Goal: Task Accomplishment & Management: Complete application form

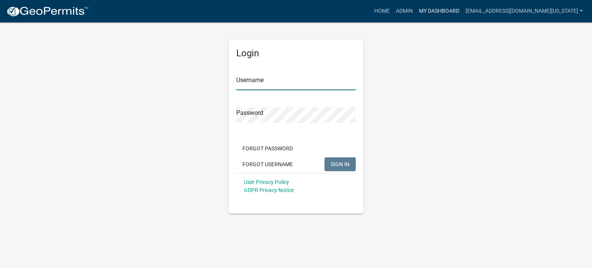
type input "[EMAIL_ADDRESS][DOMAIN_NAME][US_STATE]"
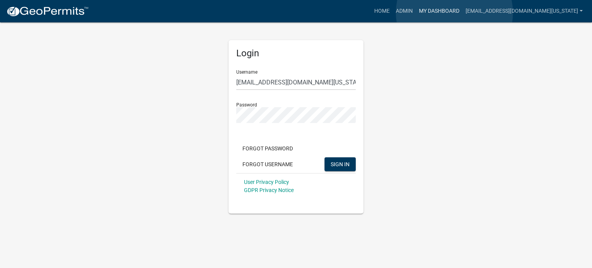
click at [455, 13] on link "My Dashboard" at bounding box center [439, 11] width 47 height 15
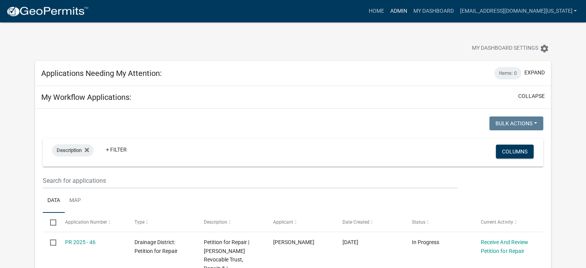
click at [410, 7] on link "Admin" at bounding box center [398, 11] width 23 height 15
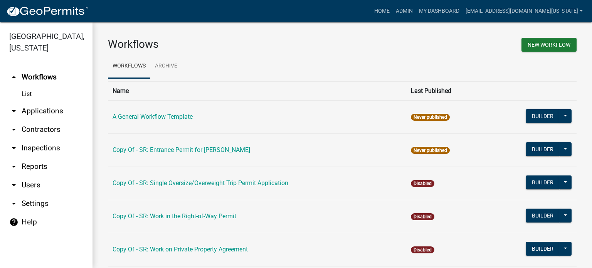
click at [56, 102] on link "arrow_drop_down Applications" at bounding box center [46, 111] width 93 height 19
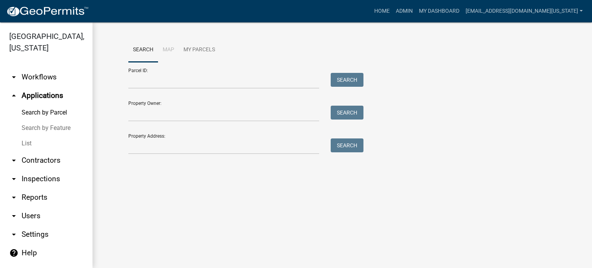
click at [27, 136] on link "List" at bounding box center [46, 143] width 93 height 15
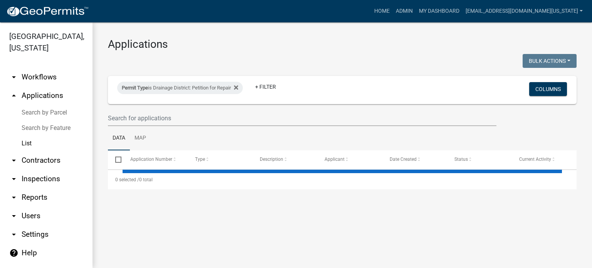
select select "3: 100"
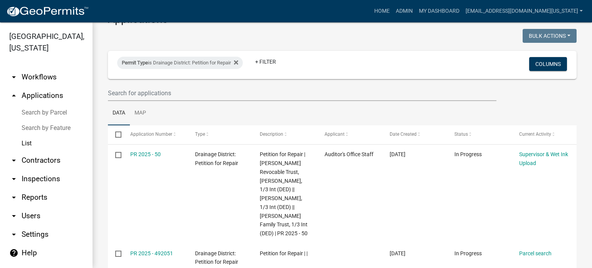
scroll to position [39, 0]
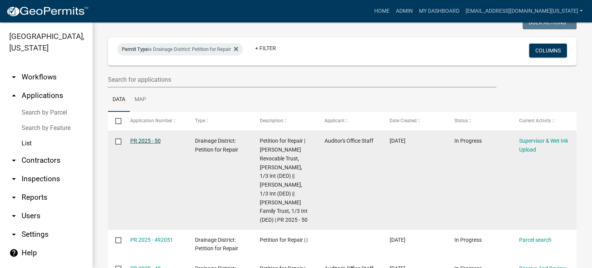
click at [148, 142] on link "PR 2025 - 50" at bounding box center [145, 141] width 30 height 6
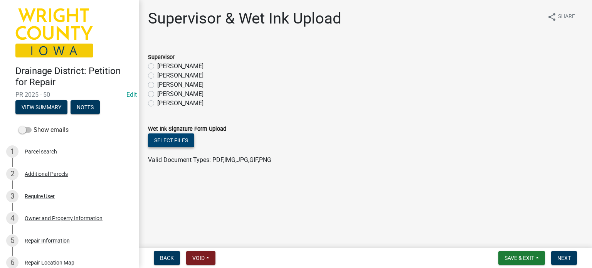
click at [161, 142] on button "Select files" at bounding box center [171, 140] width 46 height 14
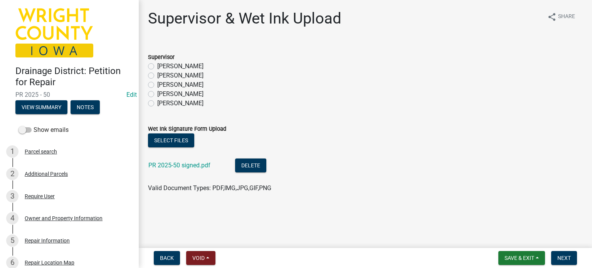
click at [157, 93] on label "[PERSON_NAME]" at bounding box center [180, 93] width 46 height 9
click at [157, 93] on input "[PERSON_NAME]" at bounding box center [159, 91] width 5 height 5
radio input "true"
click at [563, 261] on span "Next" at bounding box center [563, 258] width 13 height 6
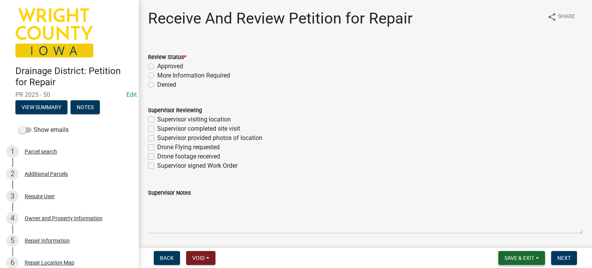
click at [509, 259] on span "Save & Exit" at bounding box center [520, 258] width 30 height 6
click at [505, 224] on button "Save" at bounding box center [514, 219] width 62 height 19
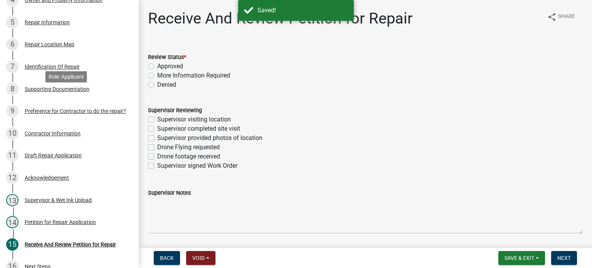
scroll to position [231, 0]
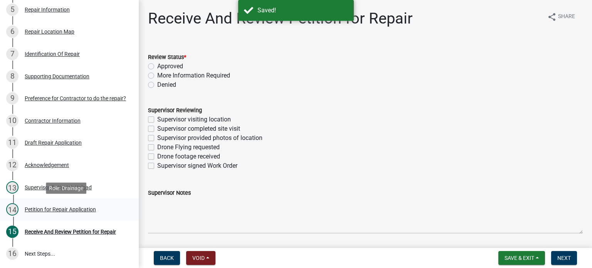
click at [48, 211] on div "Petition for Repair Application" at bounding box center [60, 209] width 71 height 5
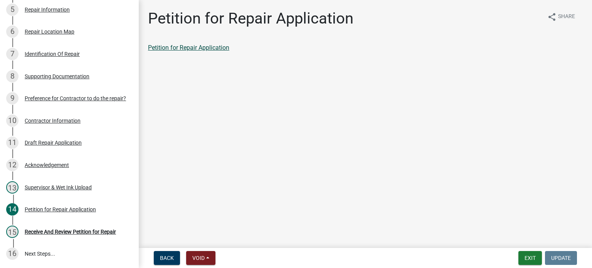
click at [155, 46] on link "Petition for Repair Application" at bounding box center [188, 47] width 81 height 7
click at [527, 256] on button "Exit" at bounding box center [531, 258] width 24 height 14
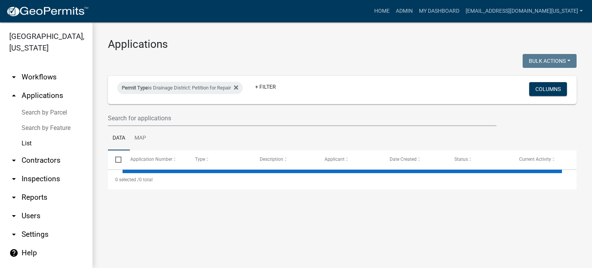
select select "3: 100"
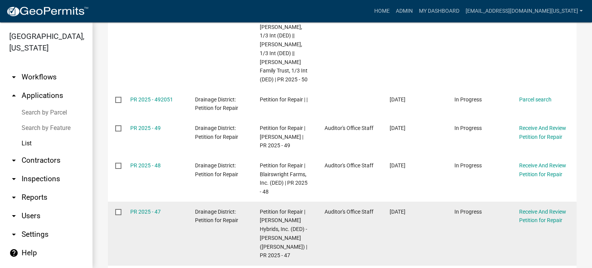
scroll to position [231, 0]
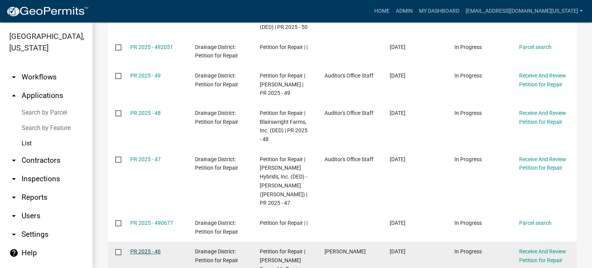
click at [142, 248] on link "PR 2025 - 46" at bounding box center [145, 251] width 30 height 6
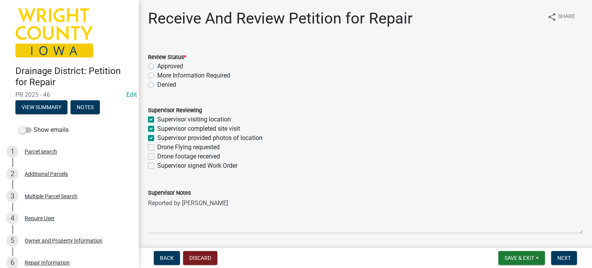
click at [157, 66] on label "Approved" at bounding box center [170, 66] width 26 height 9
click at [157, 66] on input "Approved" at bounding box center [159, 64] width 5 height 5
radio input "true"
click at [157, 167] on label "Supervisor signed Work Order" at bounding box center [197, 165] width 80 height 9
click at [157, 166] on input "Supervisor signed Work Order" at bounding box center [159, 163] width 5 height 5
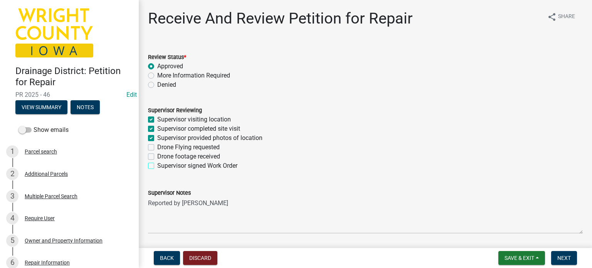
checkbox input "true"
checkbox input "false"
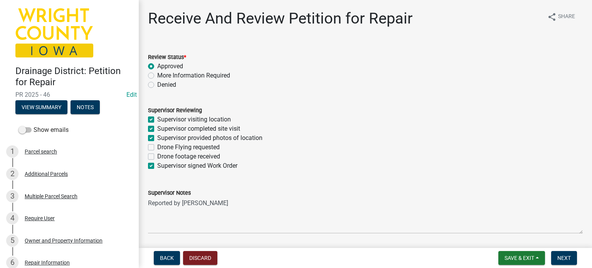
checkbox input "false"
checkbox input "true"
click at [560, 261] on span "Next" at bounding box center [563, 258] width 13 height 6
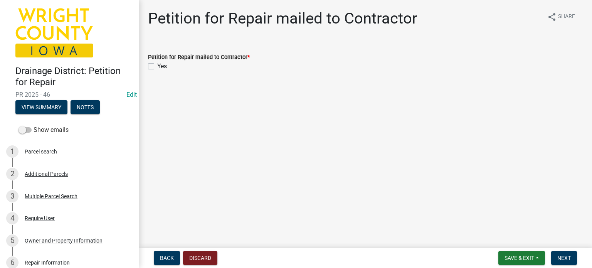
click at [157, 67] on label "Yes" at bounding box center [162, 66] width 10 height 9
click at [157, 67] on input "Yes" at bounding box center [159, 64] width 5 height 5
checkbox input "true"
click at [569, 258] on span "Next" at bounding box center [563, 258] width 13 height 6
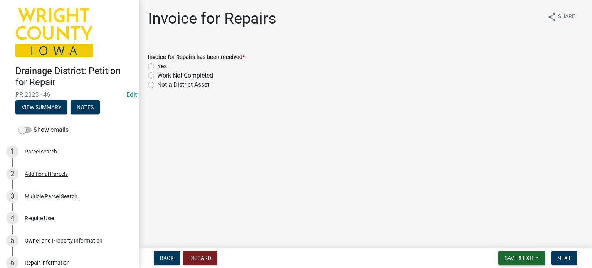
click at [517, 258] on span "Save & Exit" at bounding box center [520, 258] width 30 height 6
click at [512, 237] on button "Save & Exit" at bounding box center [514, 238] width 62 height 19
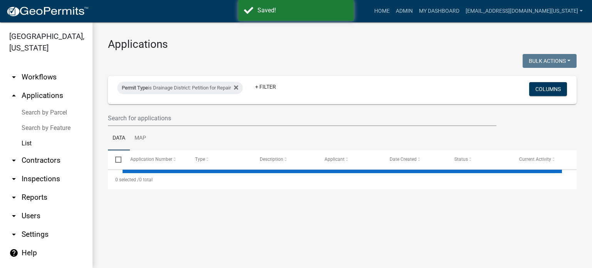
select select "3: 100"
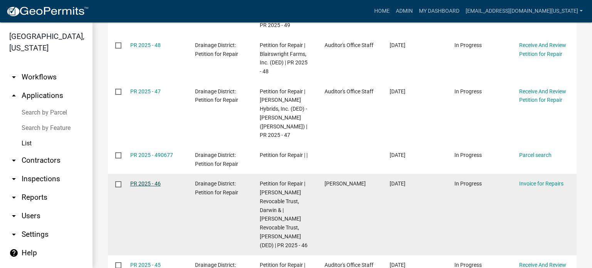
scroll to position [308, 0]
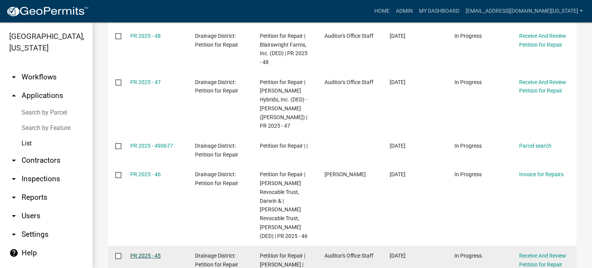
click at [155, 253] on link "PR 2025 - 45" at bounding box center [145, 256] width 30 height 6
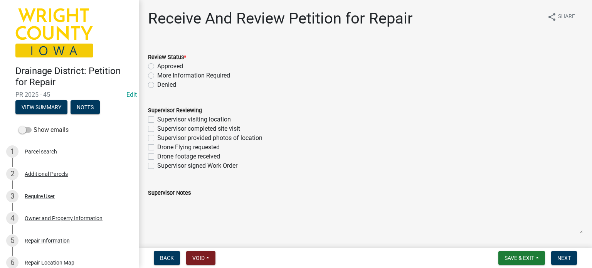
click at [157, 66] on label "Approved" at bounding box center [170, 66] width 26 height 9
click at [157, 66] on input "Approved" at bounding box center [159, 64] width 5 height 5
radio input "true"
click at [157, 120] on label "Supervisor visiting location" at bounding box center [194, 119] width 74 height 9
click at [157, 120] on input "Supervisor visiting location" at bounding box center [159, 117] width 5 height 5
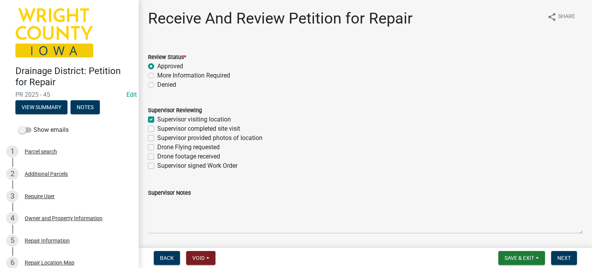
checkbox input "true"
checkbox input "false"
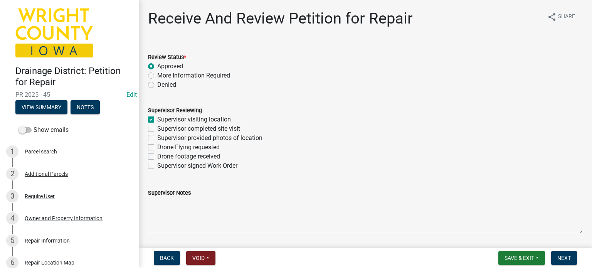
checkbox input "false"
click at [157, 127] on label "Supervisor completed site visit" at bounding box center [198, 128] width 83 height 9
click at [157, 127] on input "Supervisor completed site visit" at bounding box center [159, 126] width 5 height 5
checkbox input "true"
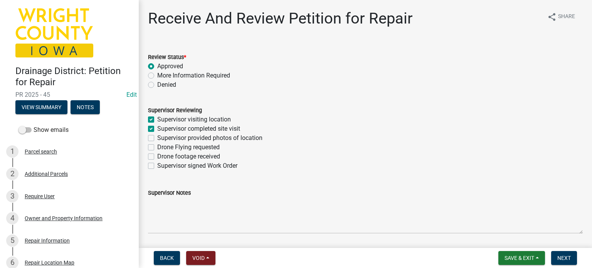
checkbox input "true"
checkbox input "false"
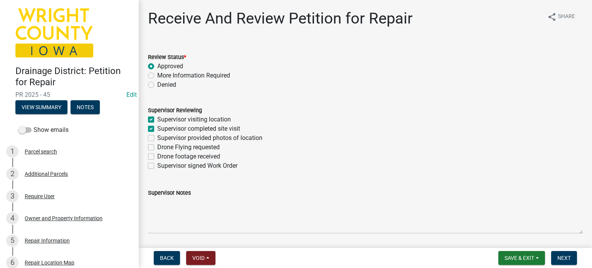
click at [154, 136] on div "Supervisor provided photos of location" at bounding box center [365, 137] width 435 height 9
click at [157, 140] on label "Supervisor provided photos of location" at bounding box center [209, 137] width 105 height 9
click at [157, 138] on input "Supervisor provided photos of location" at bounding box center [159, 135] width 5 height 5
checkbox input "true"
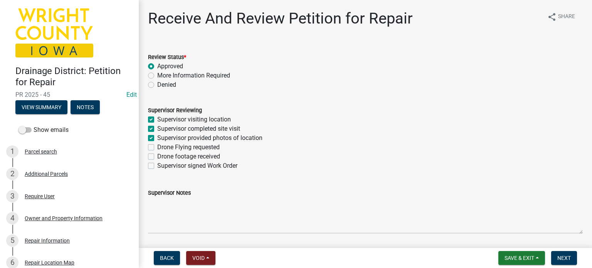
checkbox input "true"
checkbox input "false"
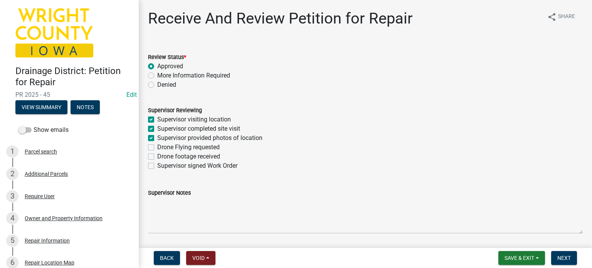
click at [157, 166] on label "Supervisor signed Work Order" at bounding box center [197, 165] width 80 height 9
click at [157, 166] on input "Supervisor signed Work Order" at bounding box center [159, 163] width 5 height 5
checkbox input "true"
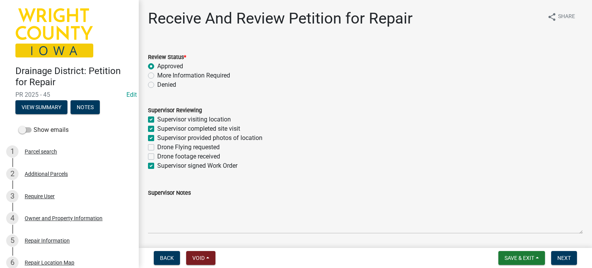
checkbox input "true"
checkbox input "false"
checkbox input "true"
click at [560, 259] on span "Next" at bounding box center [563, 258] width 13 height 6
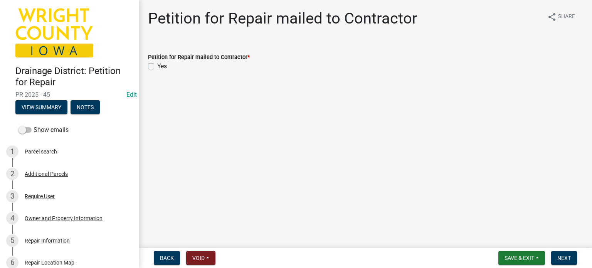
click at [157, 66] on label "Yes" at bounding box center [162, 66] width 10 height 9
click at [157, 66] on input "Yes" at bounding box center [159, 64] width 5 height 5
checkbox input "true"
click at [565, 260] on span "Next" at bounding box center [563, 258] width 13 height 6
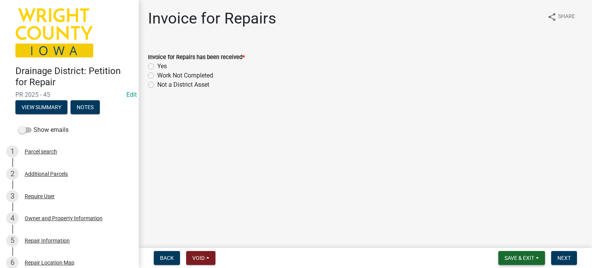
click at [531, 257] on span "Save & Exit" at bounding box center [520, 258] width 30 height 6
click at [523, 240] on button "Save & Exit" at bounding box center [514, 238] width 62 height 19
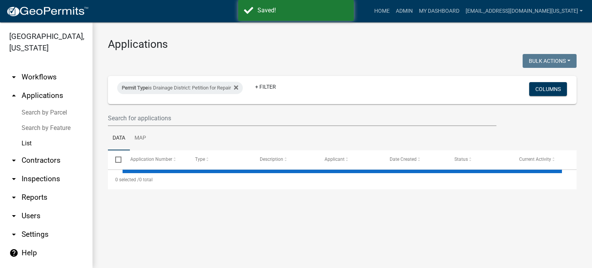
select select "3: 100"
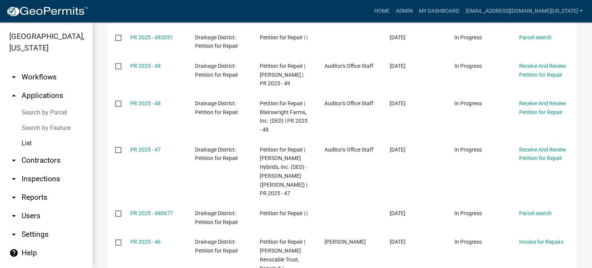
scroll to position [308, 0]
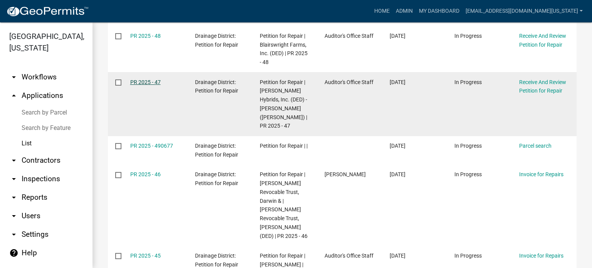
click at [140, 79] on link "PR 2025 - 47" at bounding box center [145, 82] width 30 height 6
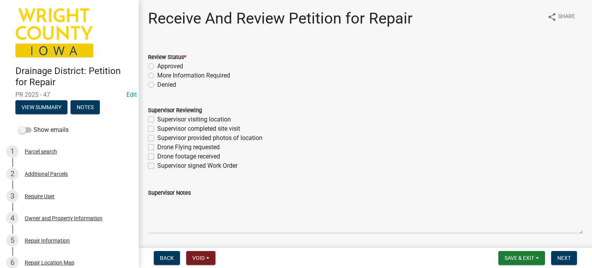
click at [157, 66] on label "Approved" at bounding box center [170, 66] width 26 height 9
click at [157, 66] on input "Approved" at bounding box center [159, 64] width 5 height 5
radio input "true"
click at [157, 118] on label "Supervisor visiting location" at bounding box center [194, 119] width 74 height 9
click at [157, 118] on input "Supervisor visiting location" at bounding box center [159, 117] width 5 height 5
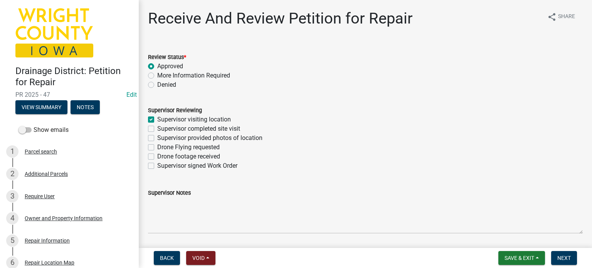
checkbox input "true"
checkbox input "false"
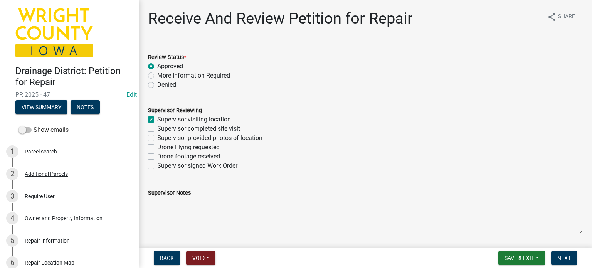
checkbox input "false"
click at [157, 128] on label "Supervisor completed site visit" at bounding box center [198, 128] width 83 height 9
click at [157, 128] on input "Supervisor completed site visit" at bounding box center [159, 126] width 5 height 5
checkbox input "true"
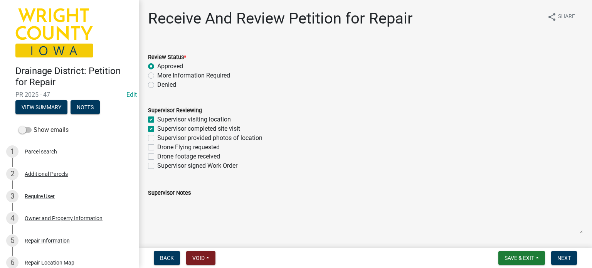
checkbox input "true"
checkbox input "false"
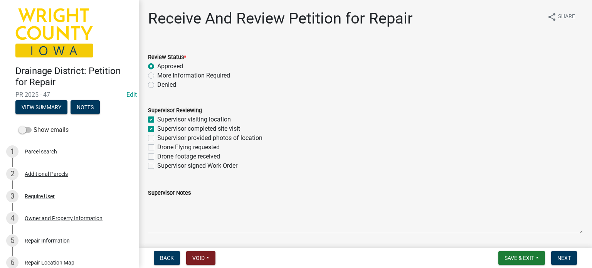
click at [154, 140] on div "Supervisor provided photos of location" at bounding box center [365, 137] width 435 height 9
click at [157, 138] on label "Supervisor provided photos of location" at bounding box center [209, 137] width 105 height 9
click at [157, 138] on input "Supervisor provided photos of location" at bounding box center [159, 135] width 5 height 5
checkbox input "true"
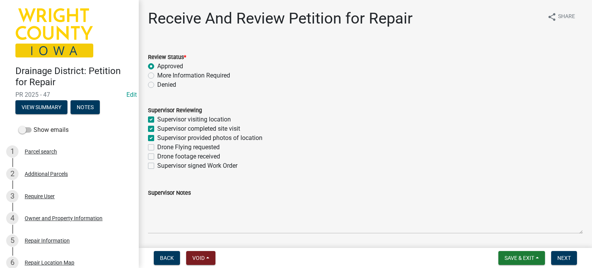
checkbox input "true"
checkbox input "false"
click at [153, 169] on div "Supervisor signed Work Order" at bounding box center [365, 165] width 435 height 9
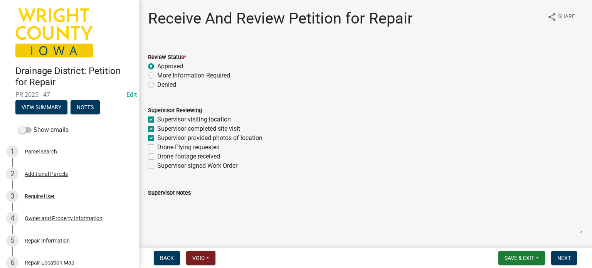
click at [149, 163] on div "Supervisor signed Work Order" at bounding box center [365, 165] width 435 height 9
click at [157, 166] on label "Supervisor signed Work Order" at bounding box center [197, 165] width 80 height 9
click at [157, 166] on input "Supervisor signed Work Order" at bounding box center [159, 163] width 5 height 5
checkbox input "true"
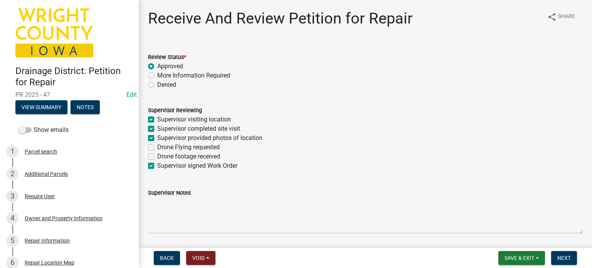
checkbox input "true"
checkbox input "false"
checkbox input "true"
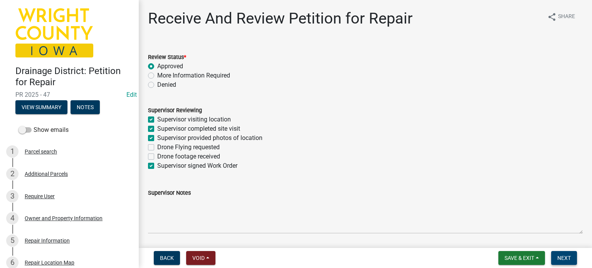
click at [567, 260] on span "Next" at bounding box center [563, 258] width 13 height 6
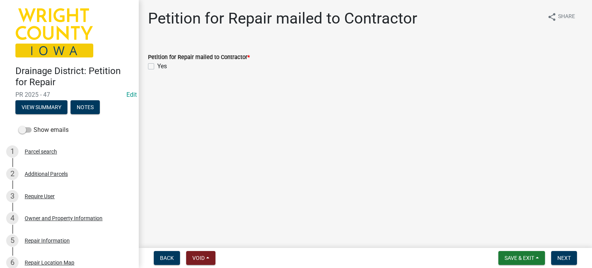
click at [157, 66] on label "Yes" at bounding box center [162, 66] width 10 height 9
click at [157, 66] on input "Yes" at bounding box center [159, 64] width 5 height 5
checkbox input "true"
click at [563, 261] on span "Next" at bounding box center [563, 258] width 13 height 6
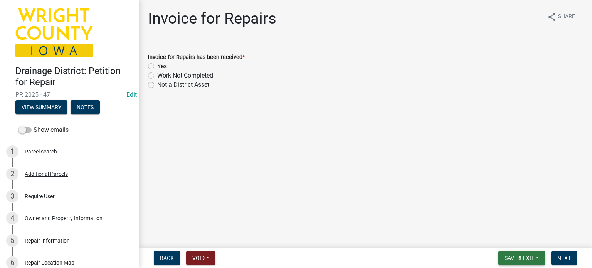
click at [537, 256] on button "Save & Exit" at bounding box center [522, 258] width 47 height 14
click at [513, 243] on button "Save & Exit" at bounding box center [514, 238] width 62 height 19
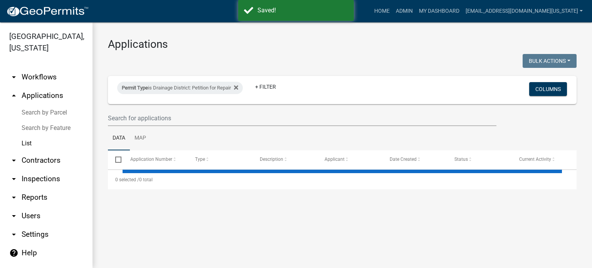
select select "3: 100"
